Goal: Information Seeking & Learning: Learn about a topic

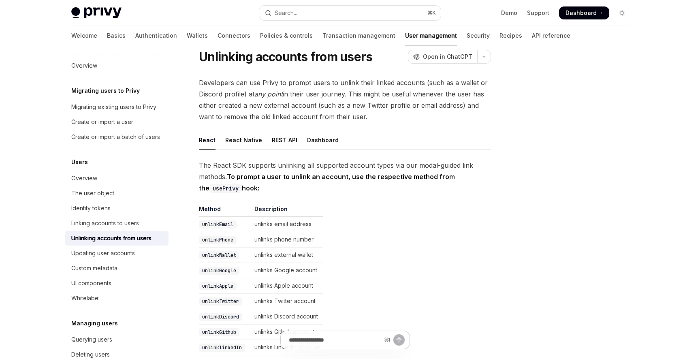
scroll to position [32, 0]
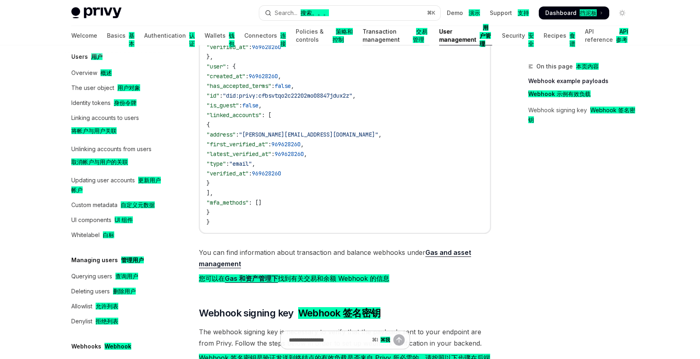
scroll to position [369, 0]
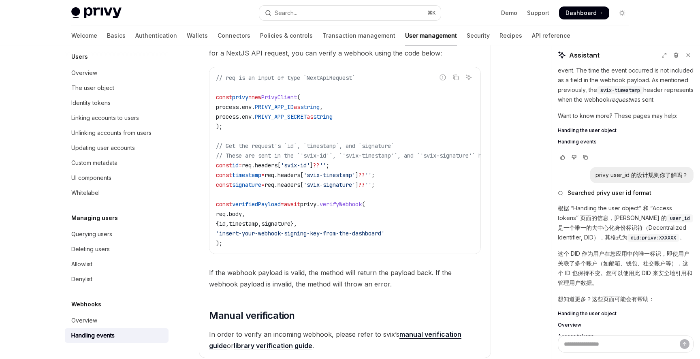
scroll to position [890, 0]
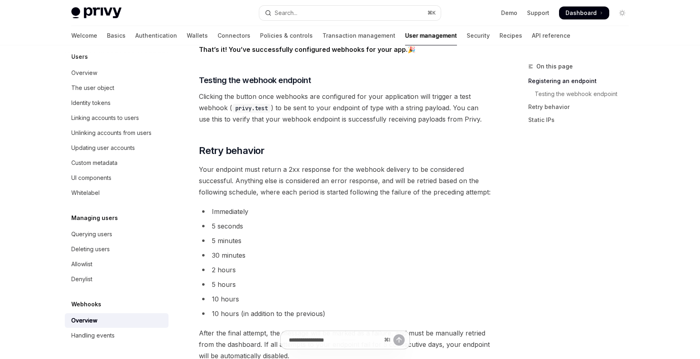
scroll to position [1042, 0]
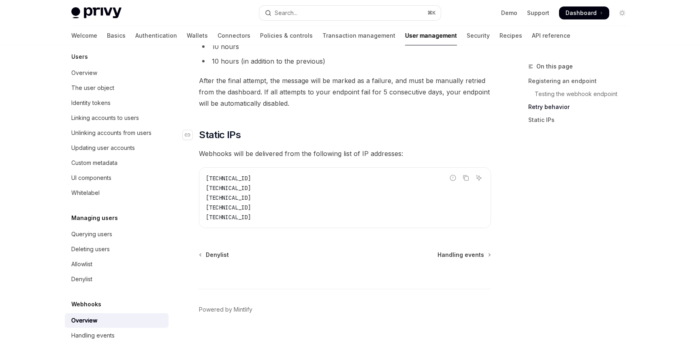
click at [228, 136] on span "Static IPs" at bounding box center [220, 135] width 42 height 13
